Goal: Information Seeking & Learning: Learn about a topic

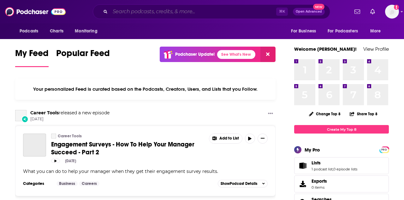
click at [126, 12] on input "Search podcasts, credits, & more..." at bounding box center [193, 12] width 166 height 10
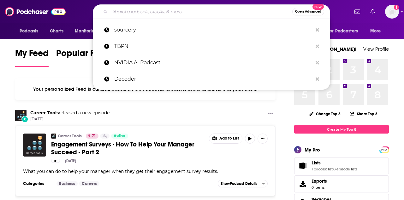
paste input "The Stack Overflow"
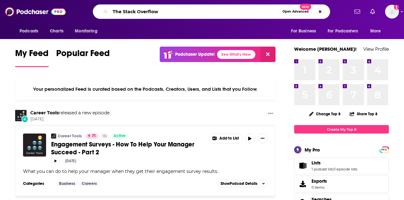
type input "The Stack Overflow"
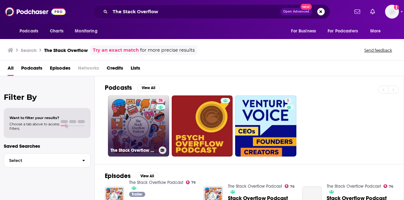
click at [140, 125] on link "76 The Stack Overflow Podcast" at bounding box center [138, 126] width 61 height 61
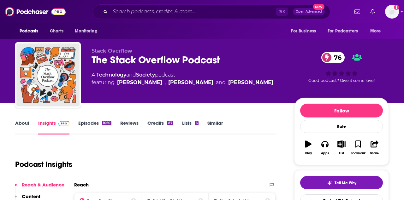
scroll to position [80, 0]
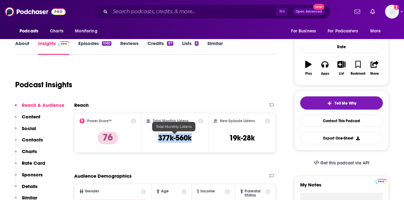
drag, startPoint x: 159, startPoint y: 140, endPoint x: 192, endPoint y: 140, distance: 32.8
click at [192, 140] on h3 "377k-560k" at bounding box center [174, 138] width 33 height 9
copy h3 "377k-560k"
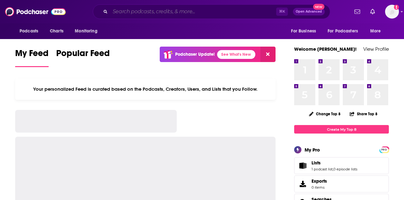
click at [163, 14] on input "Search podcasts, credits, & more..." at bounding box center [193, 12] width 166 height 10
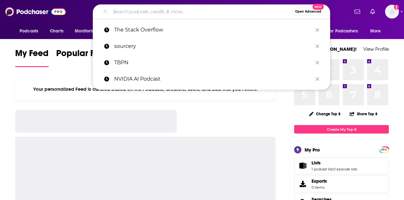
paste input "AI in the Wild Podcast"
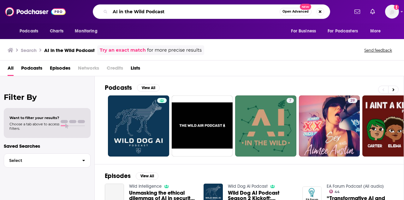
click at [154, 12] on input "AI in the Wild Podcast" at bounding box center [194, 12] width 169 height 10
type input "AI in the Wild"
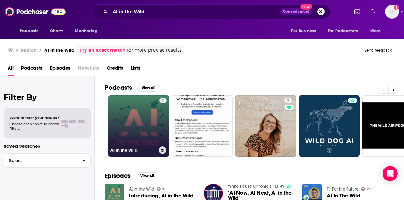
click at [140, 129] on link "7 AI in the Wild" at bounding box center [138, 126] width 61 height 61
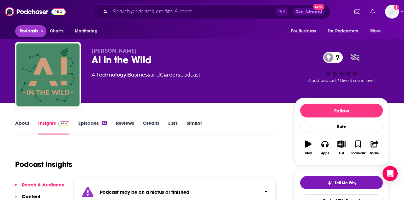
click at [34, 32] on span "Podcasts" at bounding box center [29, 31] width 19 height 9
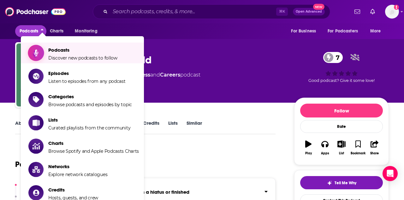
click at [67, 55] on span "Podcasts Discover new podcasts to follow" at bounding box center [82, 53] width 69 height 16
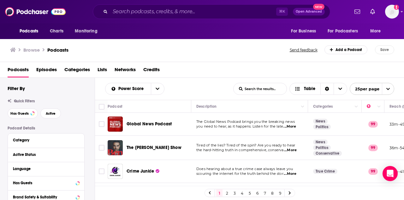
click at [256, 89] on input "List Search Input" at bounding box center [260, 88] width 53 height 11
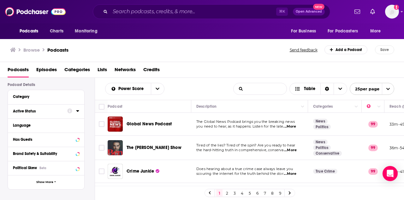
scroll to position [35, 0]
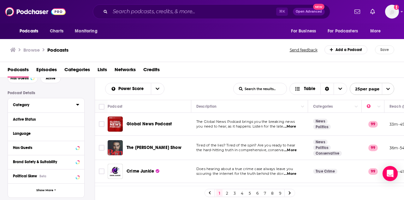
click at [24, 107] on div "Category" at bounding box center [42, 105] width 59 height 4
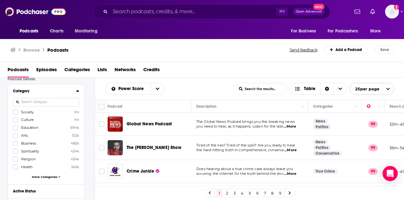
scroll to position [50, 0]
click at [46, 176] on span "More Categories" at bounding box center [45, 176] width 26 height 3
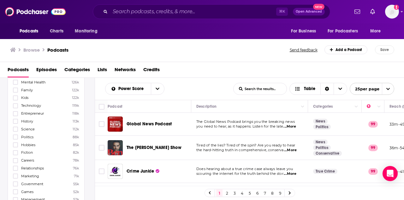
scroll to position [221, 0]
click at [15, 104] on icon at bounding box center [16, 106] width 4 height 4
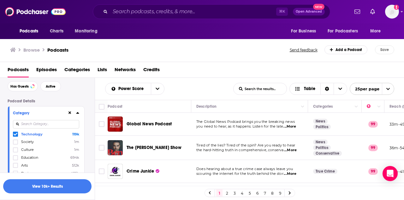
scroll to position [27, 0]
click at [43, 184] on button "View 10k+ Results" at bounding box center [47, 187] width 88 height 14
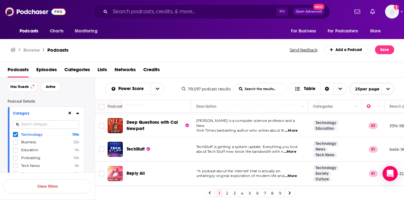
scroll to position [444, 0]
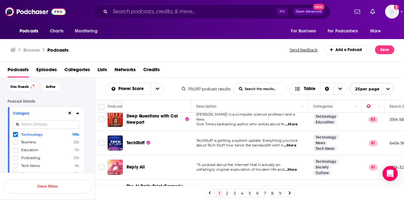
click at [294, 143] on span "...More" at bounding box center [290, 145] width 13 height 5
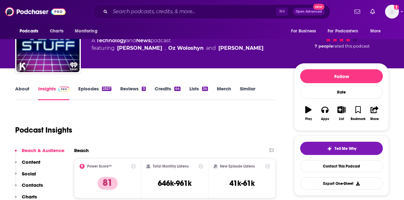
scroll to position [2, 0]
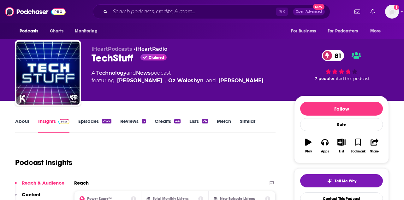
click at [110, 58] on div "TechStuff Claimed 81" at bounding box center [188, 58] width 193 height 12
copy h2 "TechStuff"
